Goal: Information Seeking & Learning: Learn about a topic

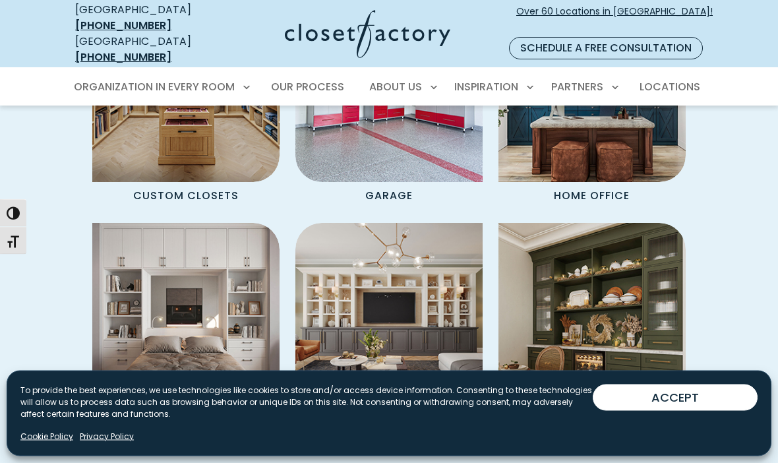
scroll to position [1173, 0]
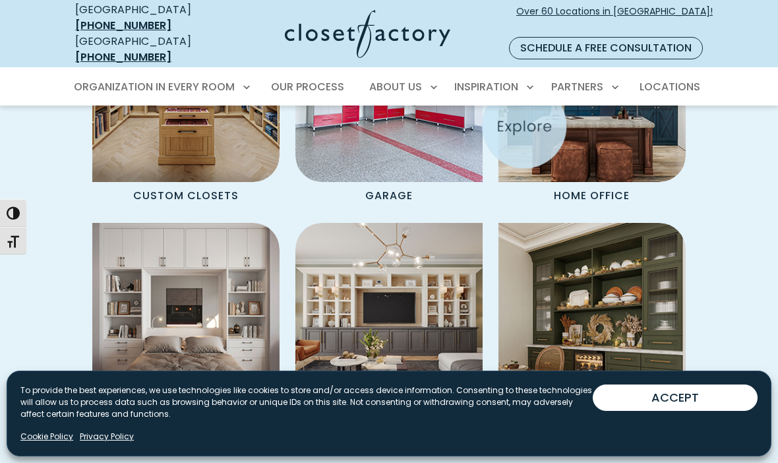
click at [631, 152] on img "Spaces Grid" at bounding box center [591, 88] width 187 height 187
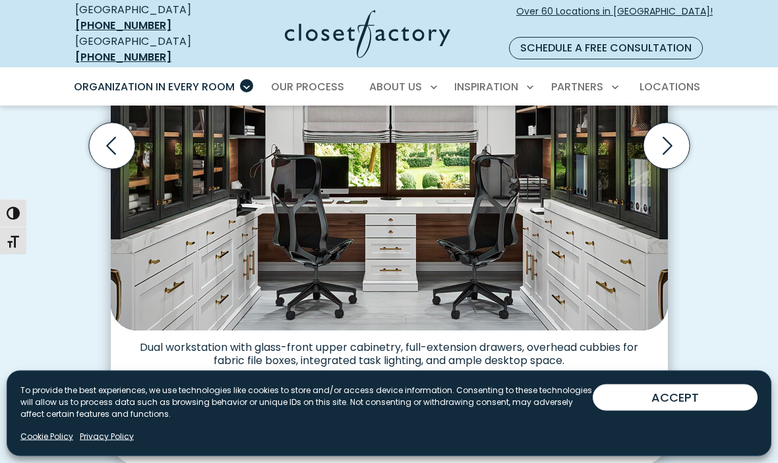
scroll to position [548, 0]
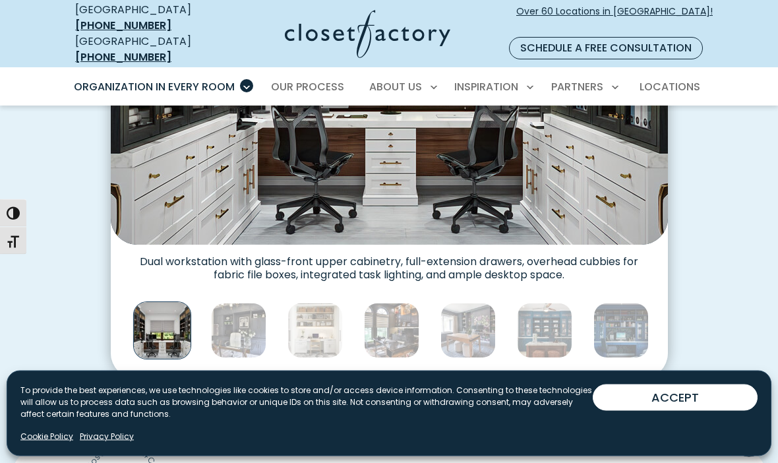
click at [234, 328] on img "Thumbnail Gallery" at bounding box center [238, 330] width 55 height 55
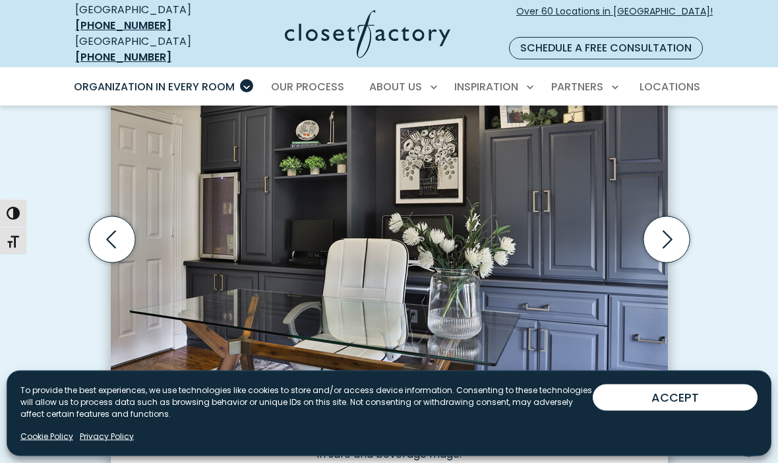
scroll to position [446, 0]
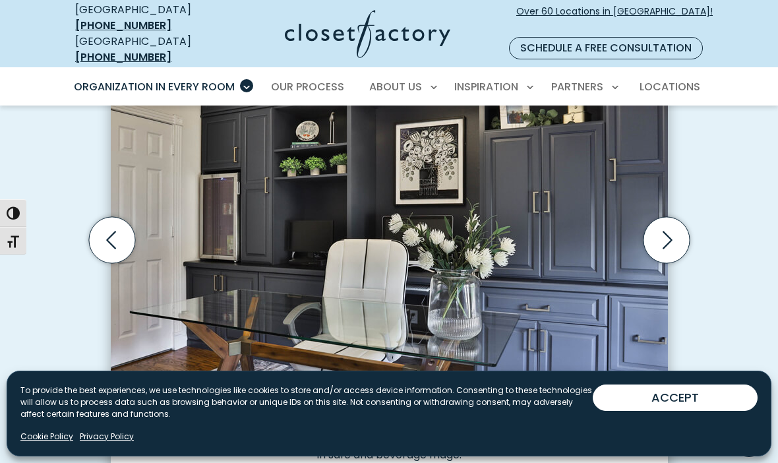
click at [654, 232] on icon "Next slide" at bounding box center [666, 240] width 46 height 46
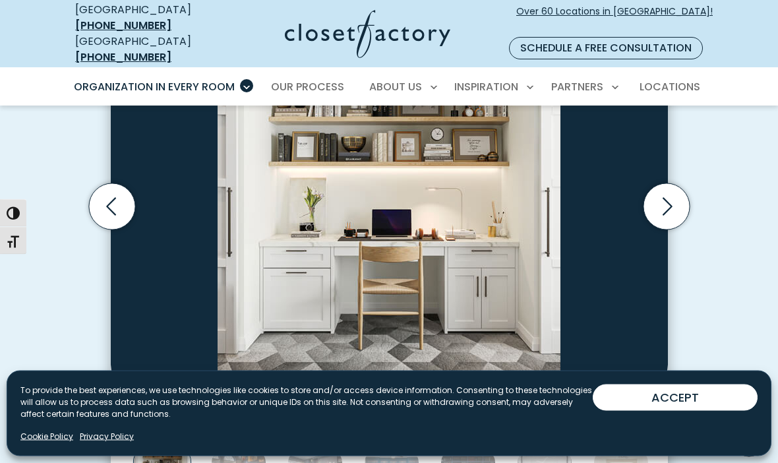
click at [663, 187] on icon "Next slide" at bounding box center [666, 207] width 46 height 46
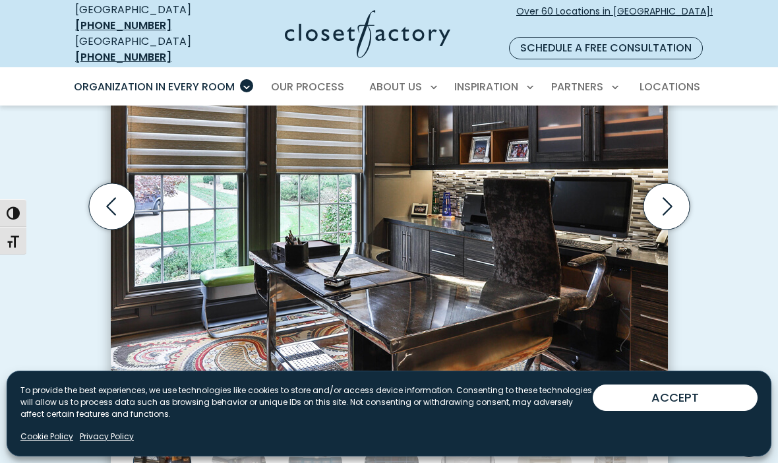
click at [121, 185] on icon "Previous slide" at bounding box center [111, 206] width 46 height 46
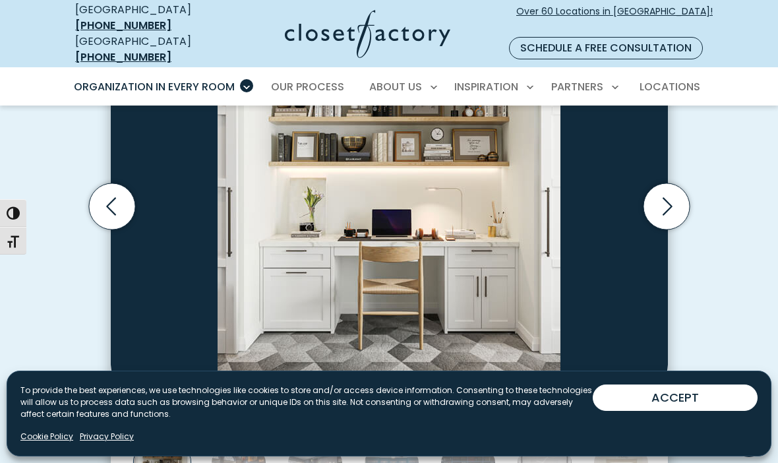
click at [653, 190] on icon "Next slide" at bounding box center [666, 206] width 46 height 46
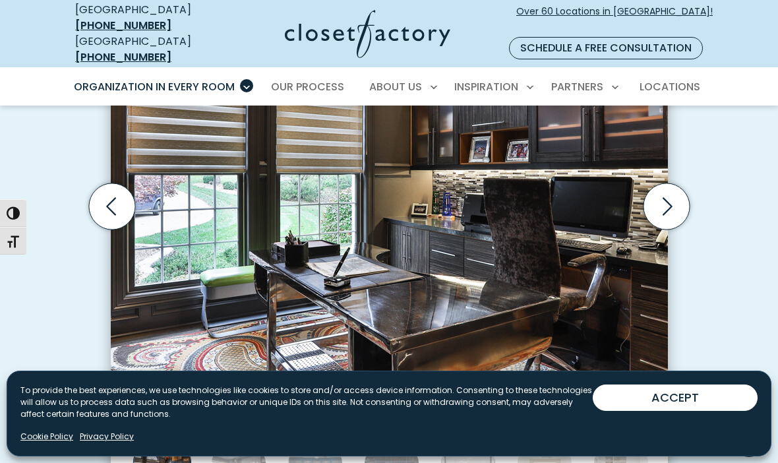
click at [686, 192] on icon "Next slide" at bounding box center [666, 206] width 46 height 46
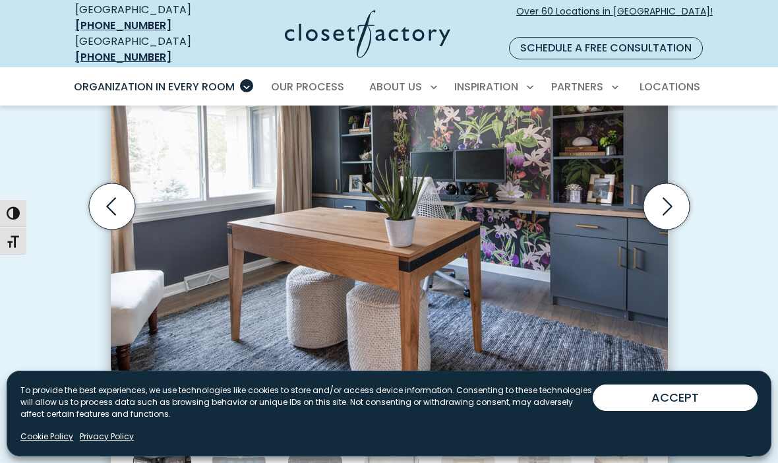
click at [662, 190] on icon "Next slide" at bounding box center [666, 206] width 46 height 46
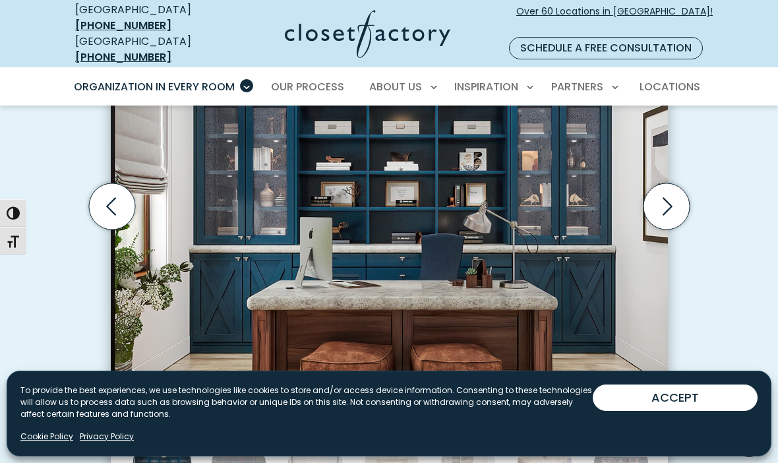
click at [669, 197] on icon "Next slide" at bounding box center [667, 206] width 10 height 18
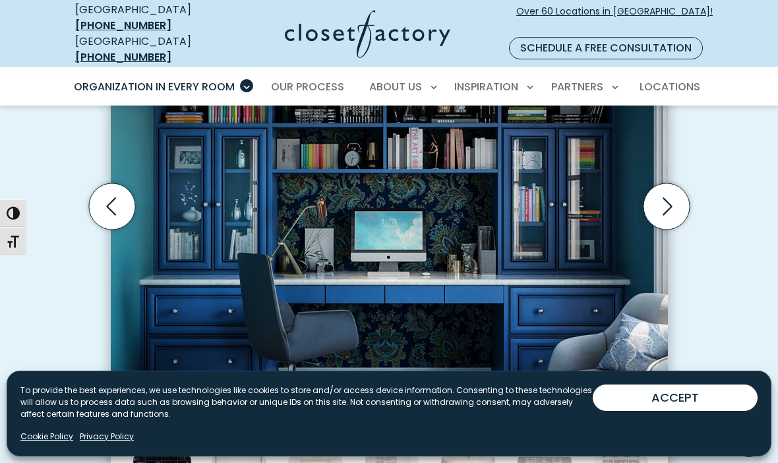
click at [682, 184] on icon "Next slide" at bounding box center [666, 206] width 46 height 46
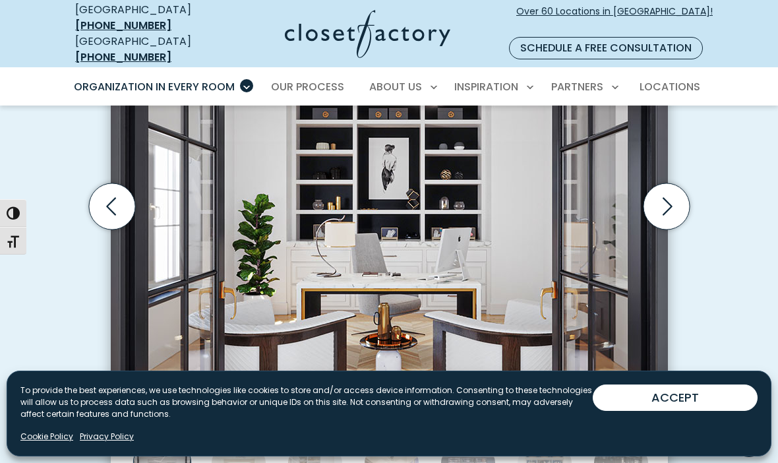
click at [680, 196] on icon "Next slide" at bounding box center [666, 206] width 46 height 46
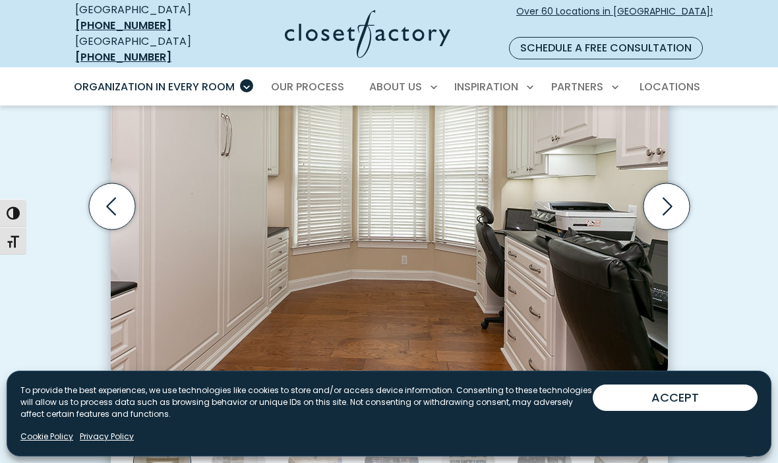
click at [673, 187] on icon "Next slide" at bounding box center [666, 206] width 46 height 46
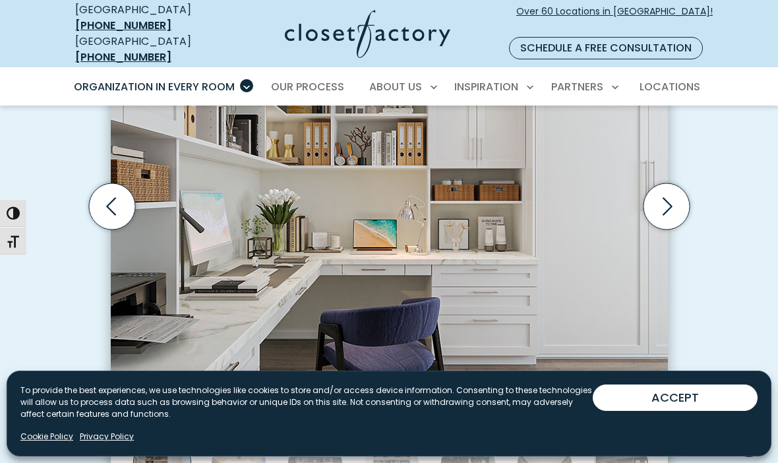
click at [652, 193] on icon "Next slide" at bounding box center [666, 206] width 46 height 46
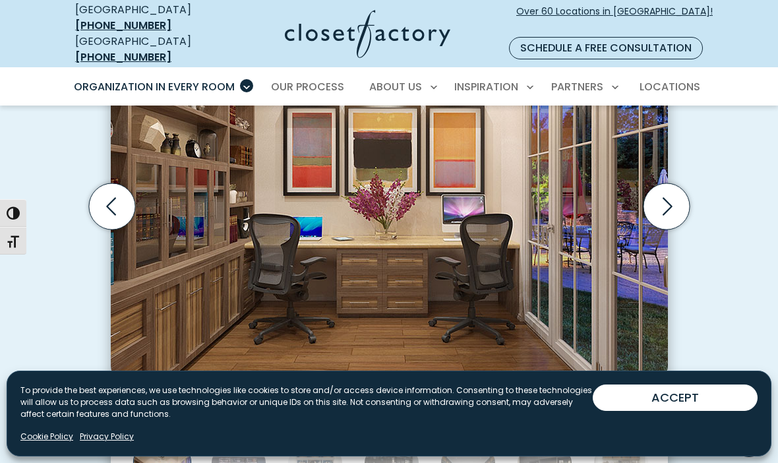
click at [671, 192] on icon "Next slide" at bounding box center [666, 206] width 46 height 46
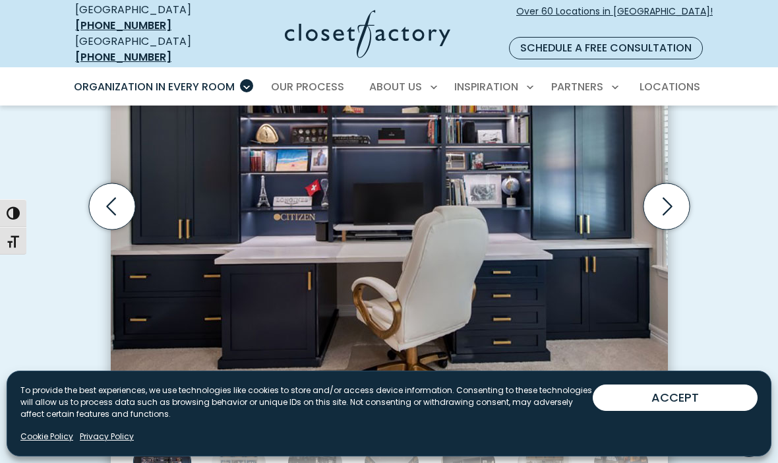
click at [679, 196] on icon "Next slide" at bounding box center [666, 206] width 46 height 46
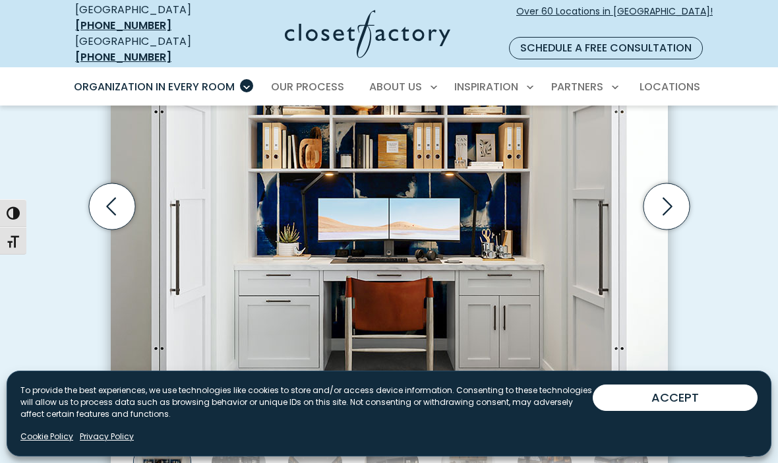
click at [675, 192] on icon "Next slide" at bounding box center [666, 206] width 46 height 46
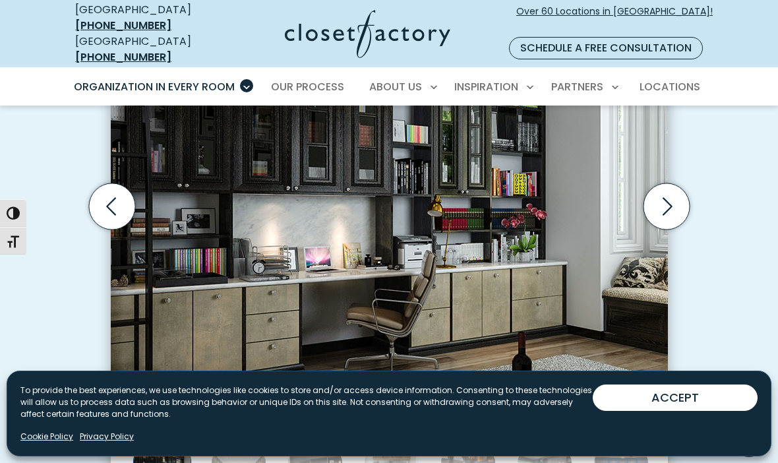
click at [681, 185] on icon "Next slide" at bounding box center [666, 206] width 46 height 46
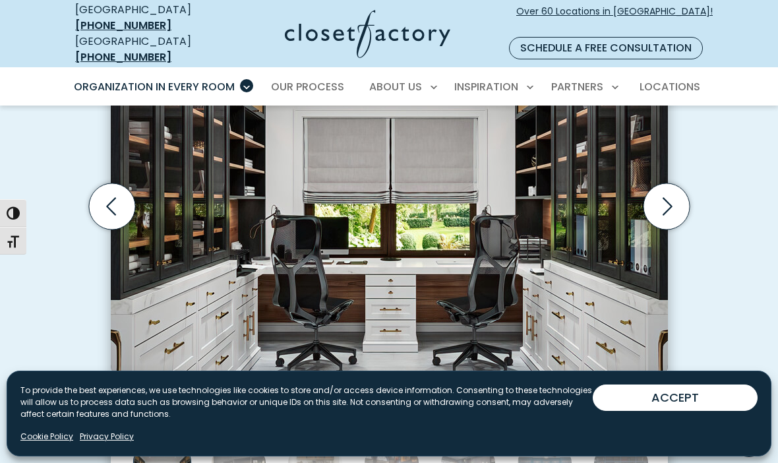
click at [683, 195] on icon "Next slide" at bounding box center [666, 206] width 46 height 46
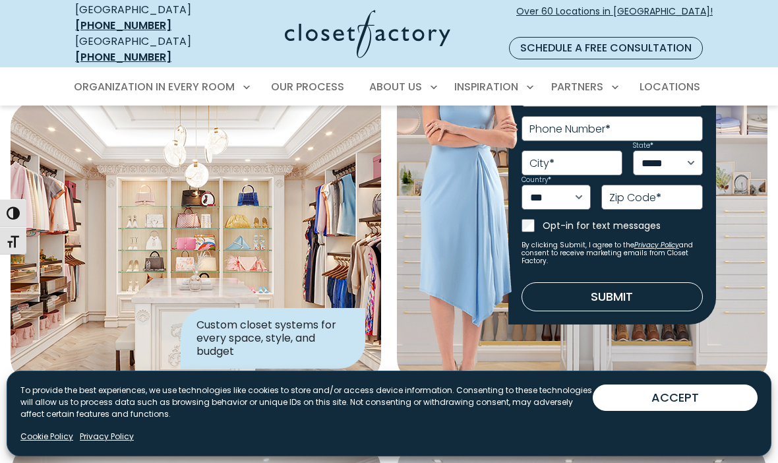
scroll to position [137, 0]
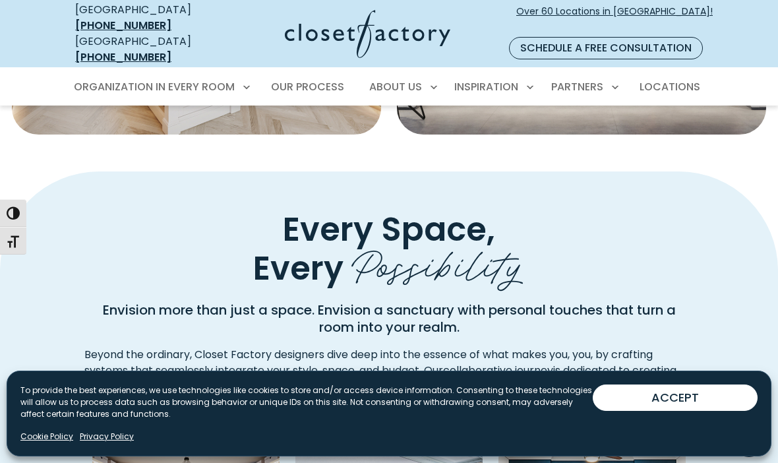
scroll to position [736, 0]
